Goal: Task Accomplishment & Management: Use online tool/utility

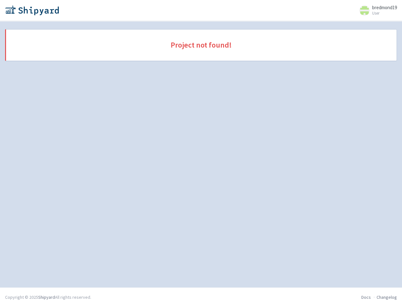
click at [335, 82] on div "Project not found!" at bounding box center [201, 154] width 402 height 251
click at [34, 12] on img at bounding box center [32, 10] width 54 height 10
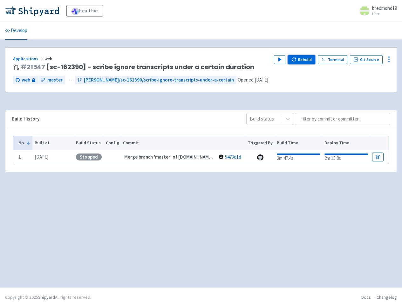
click at [305, 60] on button "Rebuild" at bounding box center [301, 59] width 27 height 9
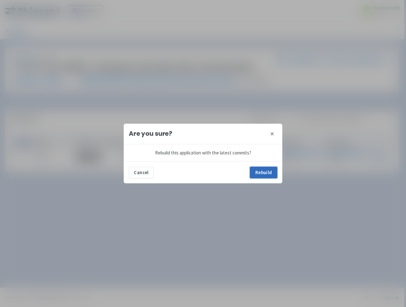
click at [265, 173] on button "Rebuild" at bounding box center [263, 172] width 27 height 11
